Goal: Task Accomplishment & Management: Use online tool/utility

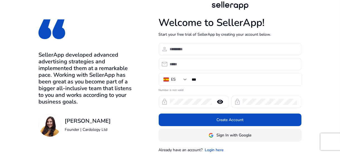
click at [229, 136] on span "Sign In with Google" at bounding box center [234, 135] width 35 height 6
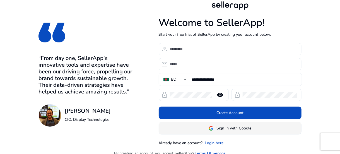
click at [233, 130] on span "Sign In with Google" at bounding box center [234, 128] width 35 height 6
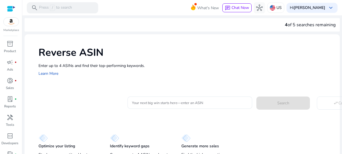
scroll to position [16, 0]
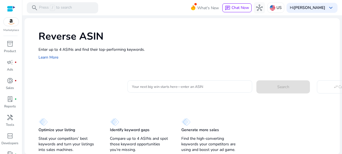
click at [166, 85] on input "Your next big win starts here—enter an ASIN" at bounding box center [190, 86] width 116 height 6
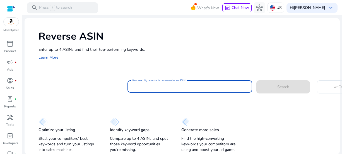
drag, startPoint x: 166, startPoint y: 85, endPoint x: 151, endPoint y: 85, distance: 14.5
click at [151, 85] on input "Your next big win starts here—enter an ASIN" at bounding box center [190, 86] width 116 height 6
type input "**********"
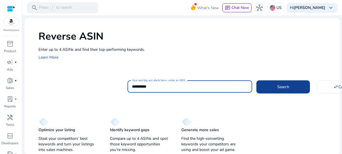
click at [274, 92] on span at bounding box center [284, 86] width 54 height 13
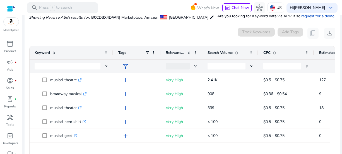
scroll to position [0, 0]
